Goal: Information Seeking & Learning: Learn about a topic

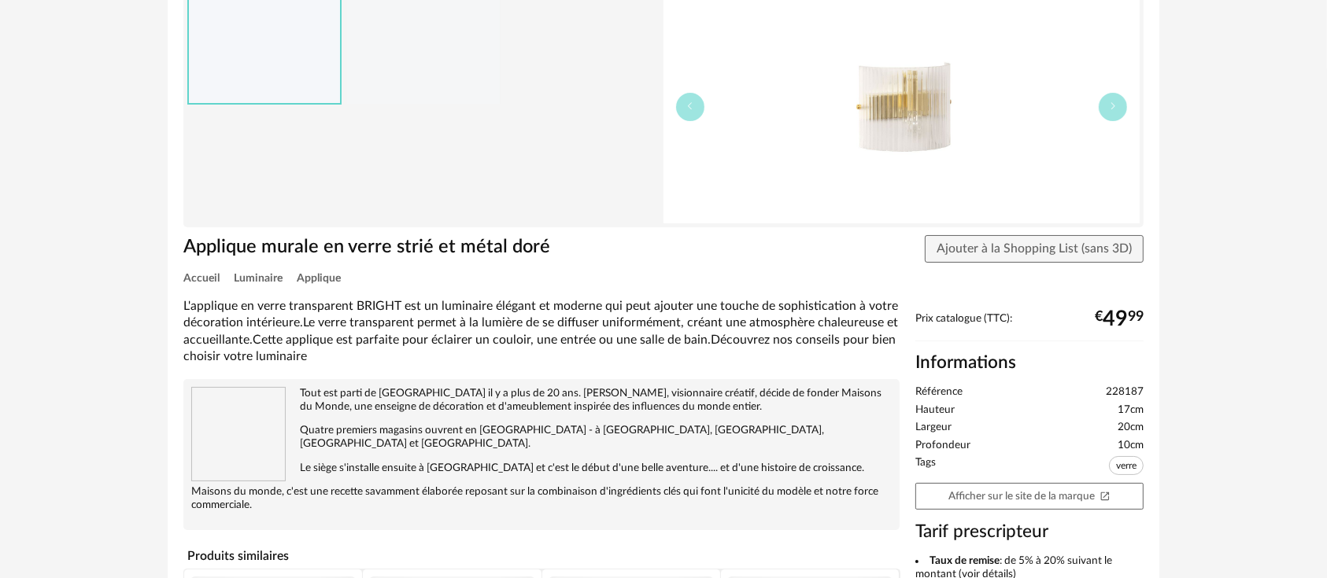
scroll to position [175, 0]
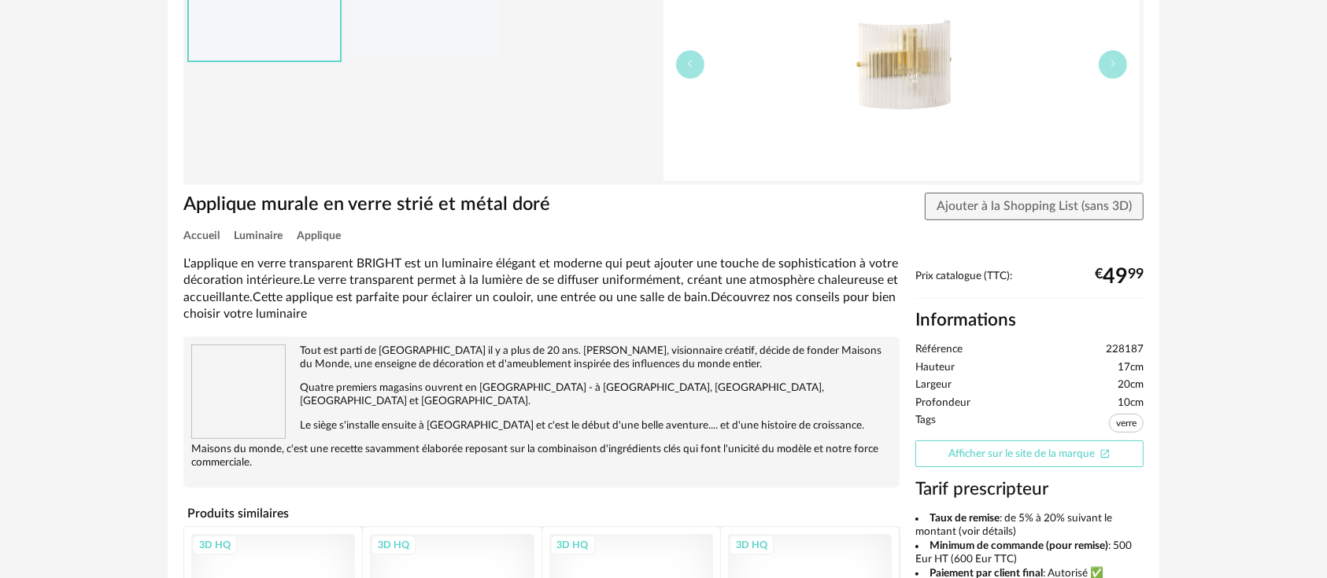
click at [978, 453] on link "Afficher sur le site de la marque Open In New icon" at bounding box center [1029, 455] width 228 height 28
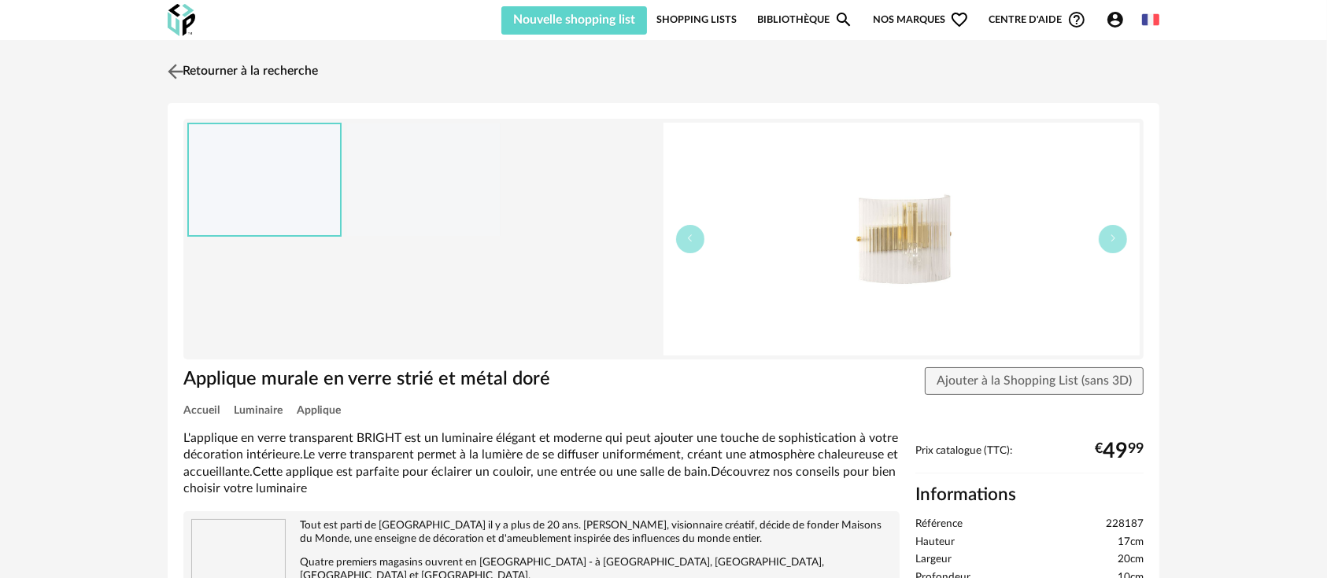
click at [275, 68] on link "Retourner à la recherche" at bounding box center [241, 71] width 154 height 35
click at [258, 70] on link "Retourner à la recherche" at bounding box center [241, 71] width 154 height 35
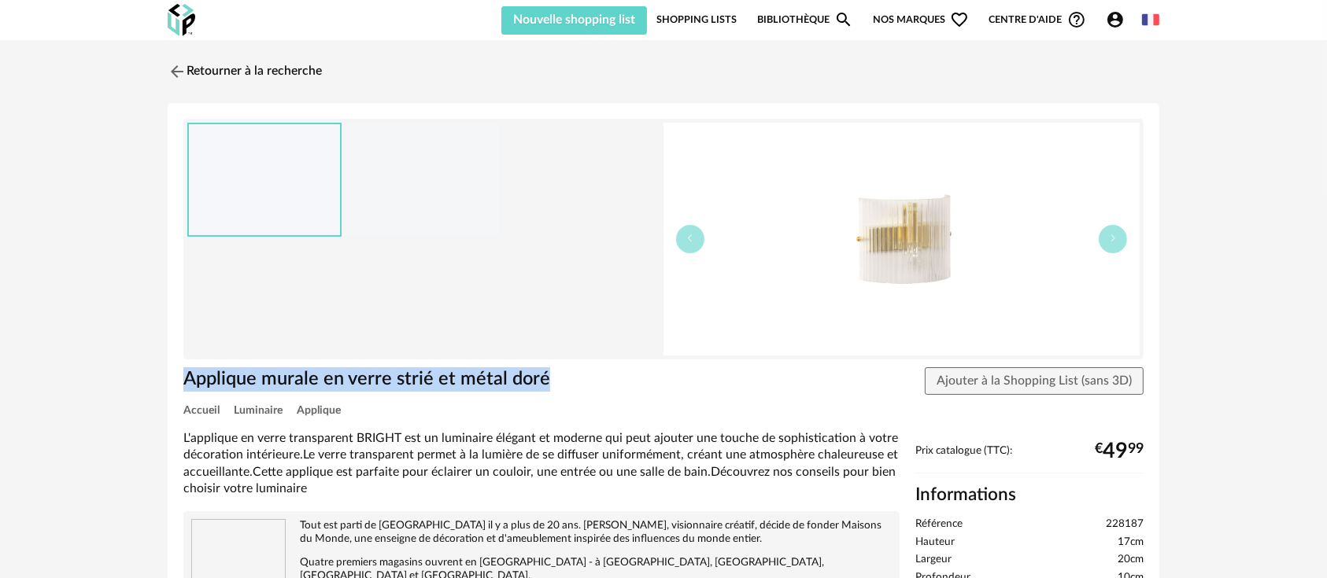
drag, startPoint x: 544, startPoint y: 368, endPoint x: 189, endPoint y: 393, distance: 355.8
click at [189, 393] on div "Applique murale en verre strié et métal doré" at bounding box center [379, 387] width 407 height 39
copy h1 "Applique murale en verre strié et métal doré"
click at [791, 11] on link "Bibliothèque Magnify icon" at bounding box center [805, 20] width 96 height 30
click at [799, 17] on link "Bibliothèque Magnify icon" at bounding box center [805, 20] width 96 height 30
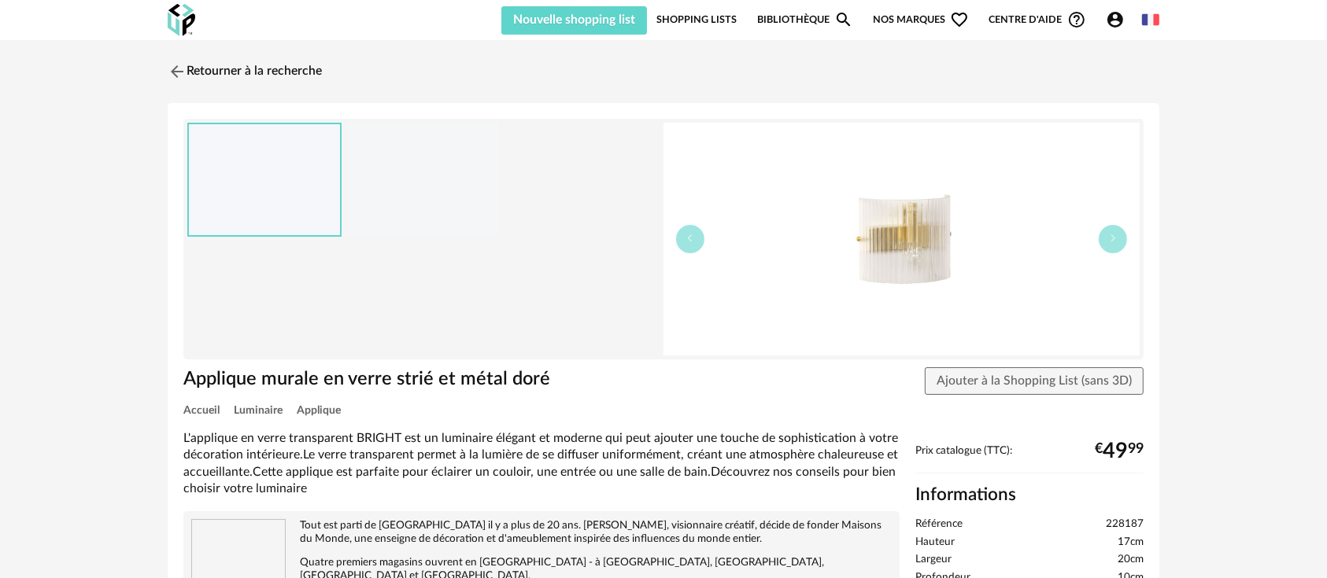
click at [1114, 524] on span "228187" at bounding box center [1125, 525] width 38 height 14
copy ul "228187"
click at [434, 231] on div at bounding box center [423, 180] width 153 height 113
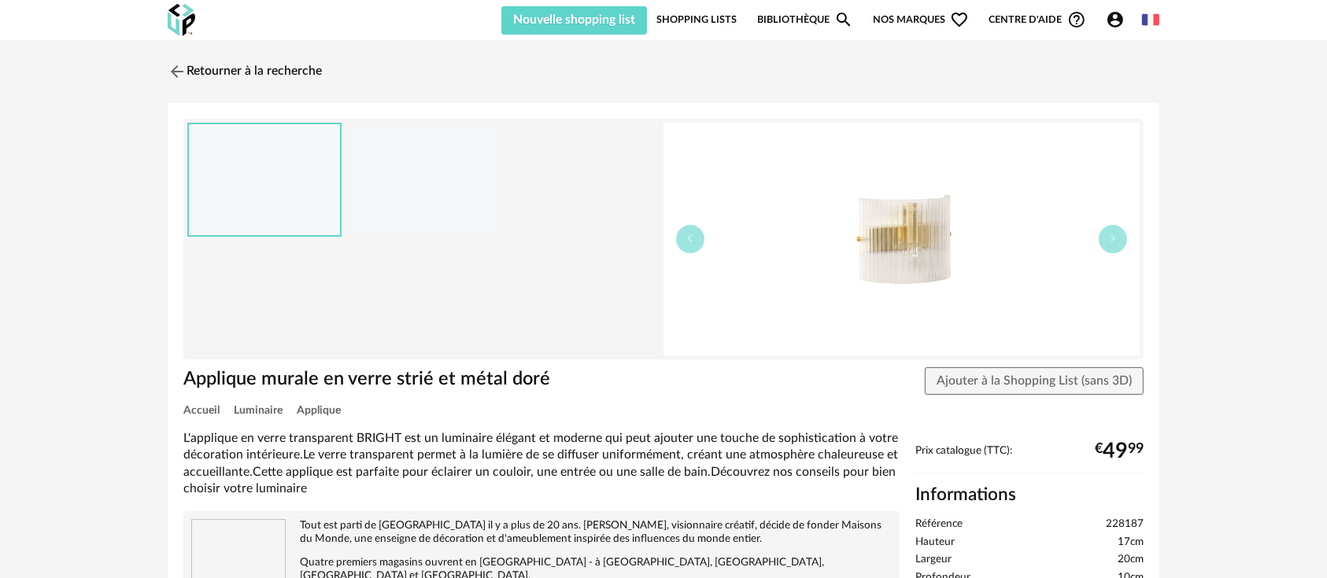
click at [785, 12] on link "Bibliothèque Magnify icon" at bounding box center [805, 20] width 96 height 30
click at [78, 116] on div "Retourner à la recherche Applique murale en verre strié et métal doré Applique …" at bounding box center [663, 558] width 1327 height 1037
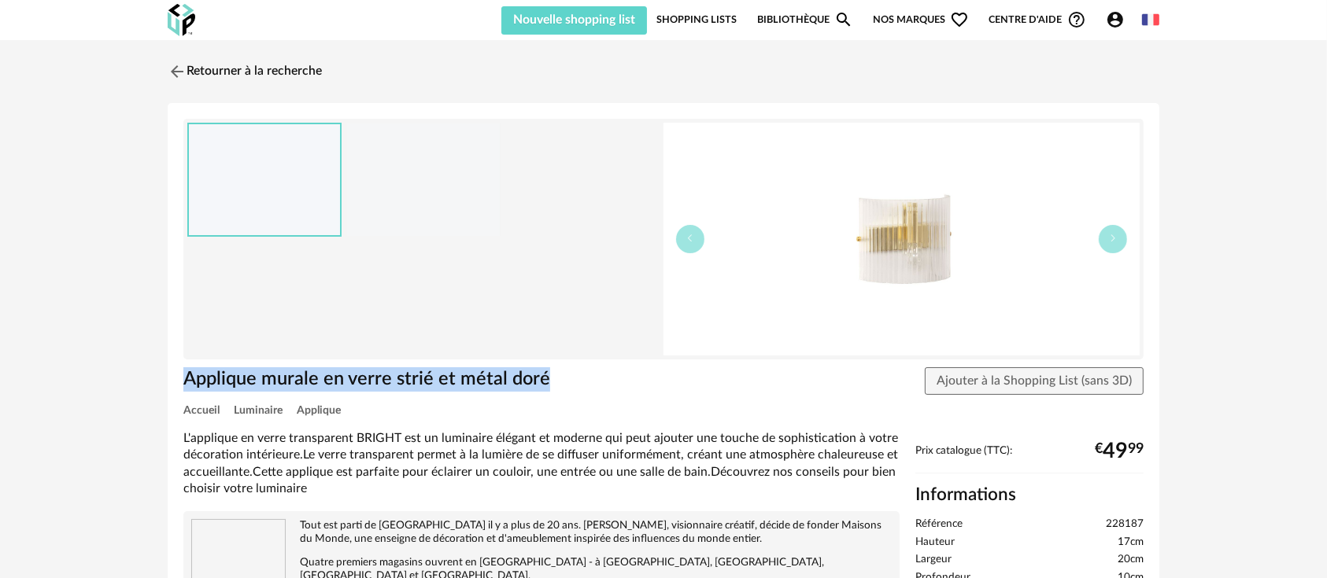
drag, startPoint x: 556, startPoint y: 375, endPoint x: 163, endPoint y: 388, distance: 392.9
click at [163, 388] on div "Retourner à la recherche Applique murale en verre strié et métal doré Applique …" at bounding box center [663, 565] width 1020 height 1022
copy h1 "Applique murale en verre strié et métal doré"
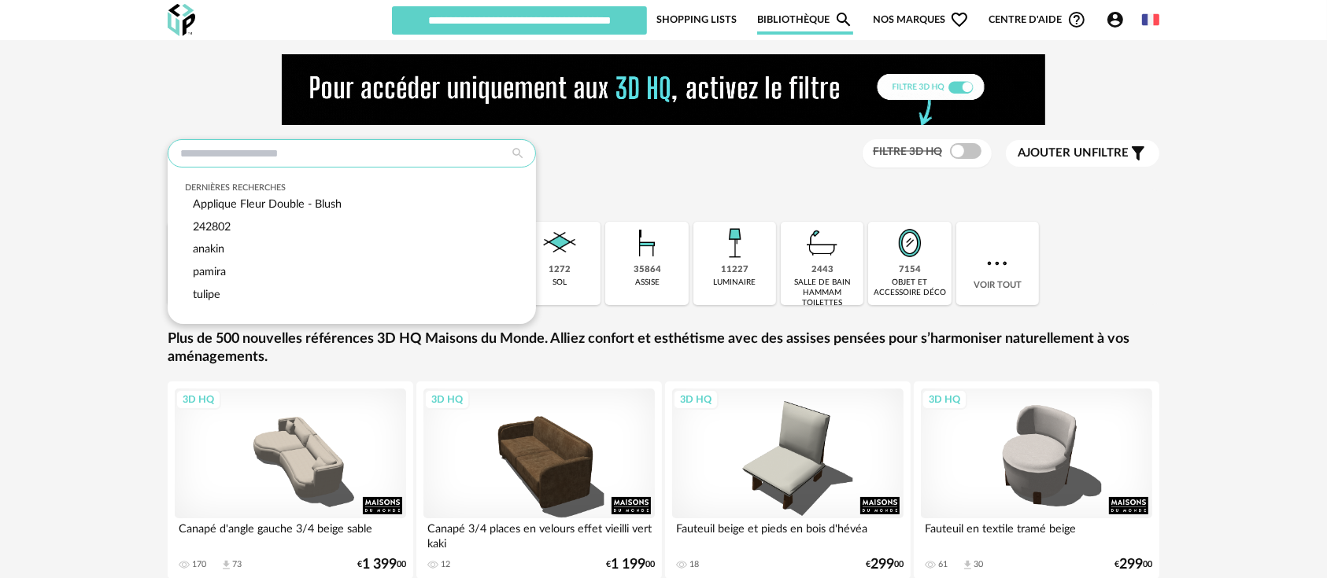
click at [323, 154] on input "text" at bounding box center [352, 153] width 368 height 28
paste input "**********"
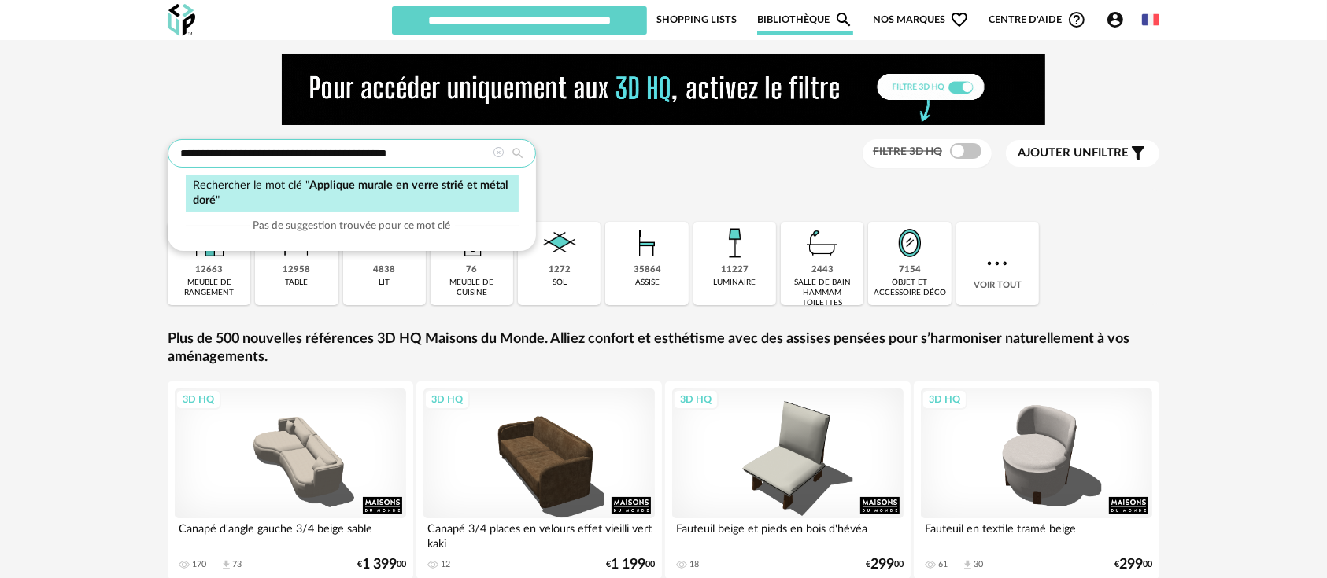
type input "**********"
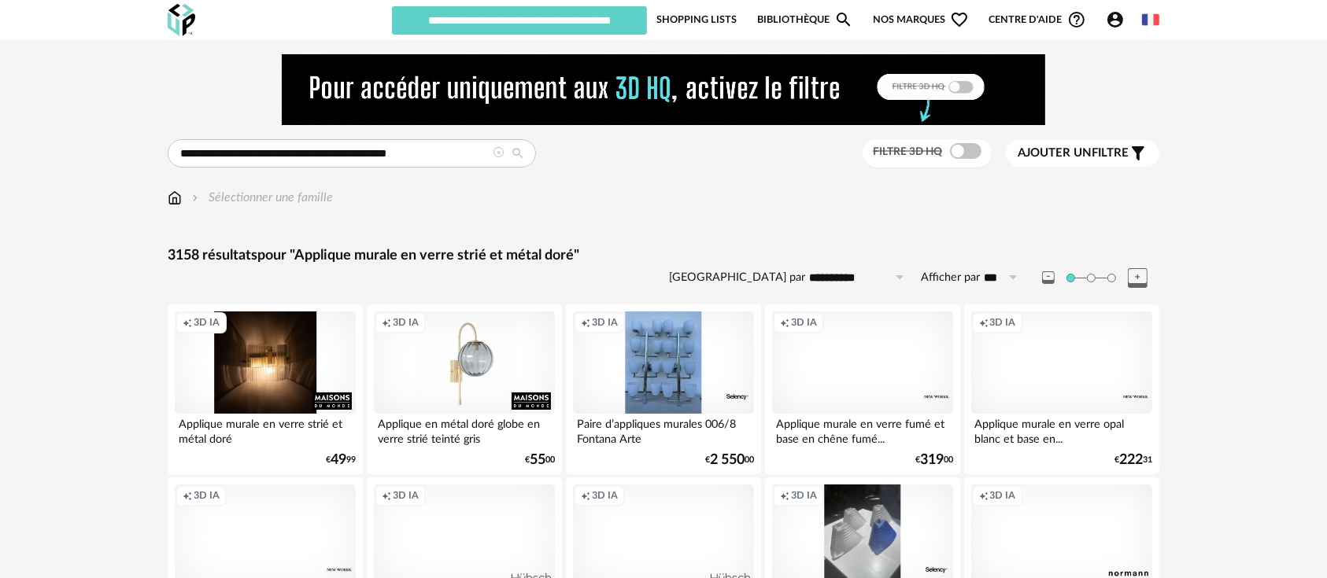
click at [290, 386] on div "Creation icon 3D IA" at bounding box center [265, 363] width 181 height 102
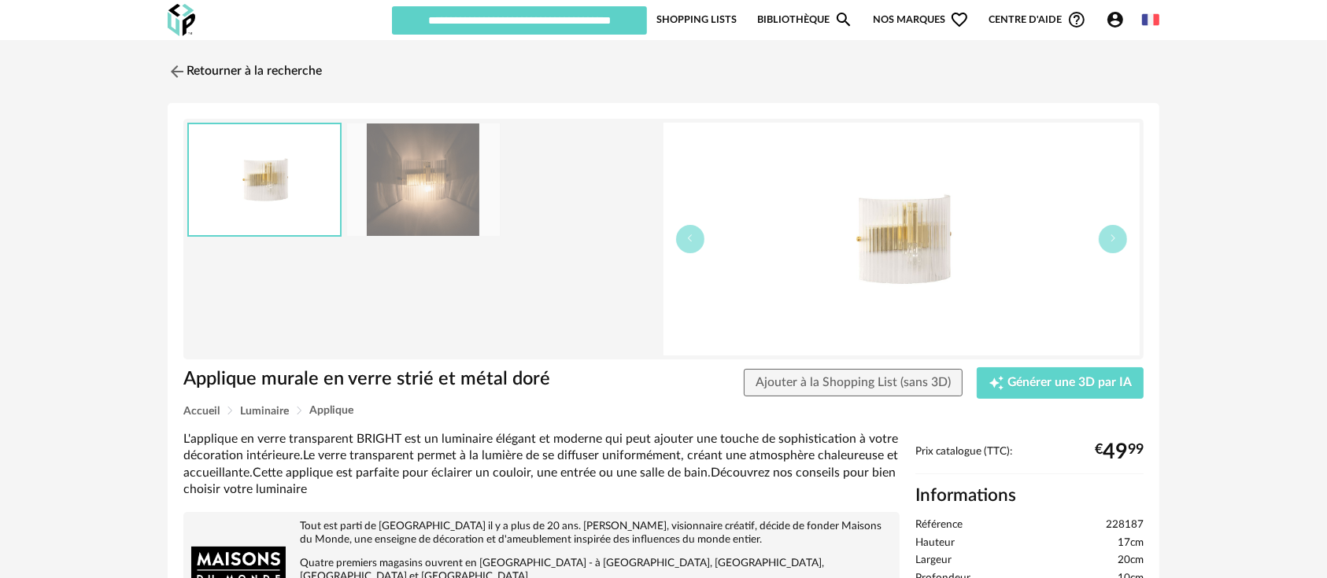
scroll to position [175, 0]
click at [890, 219] on img at bounding box center [901, 239] width 476 height 233
